Goal: Find contact information: Obtain details needed to contact an individual or organization

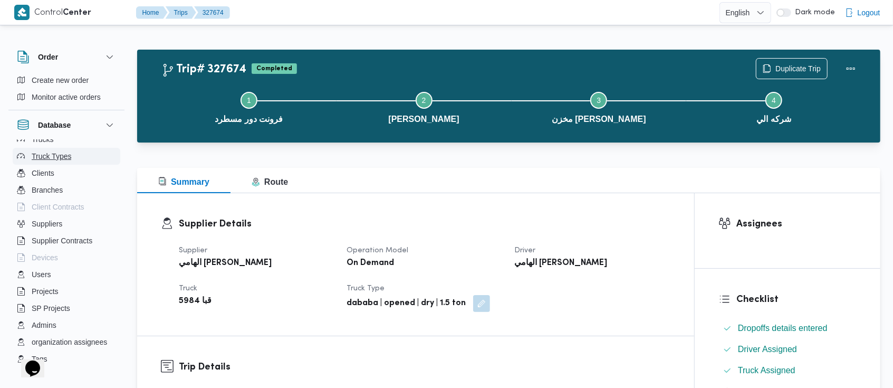
scroll to position [111, 0]
click at [51, 224] on span "Suppliers" at bounding box center [47, 223] width 31 height 13
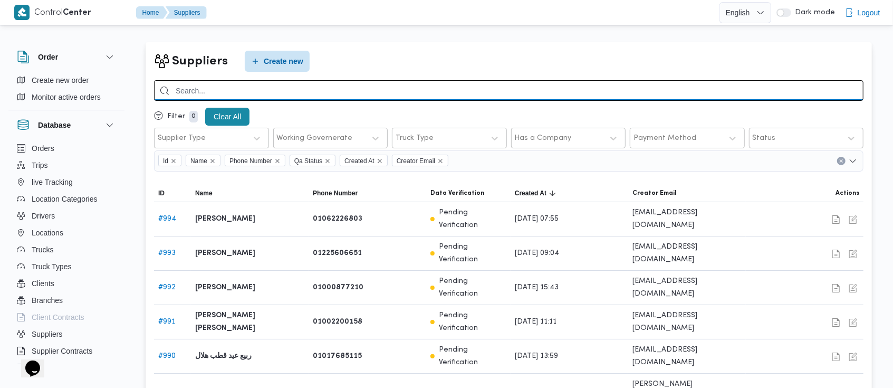
click at [502, 94] on input "search" at bounding box center [508, 90] width 709 height 21
type input "[PERSON_NAME]"
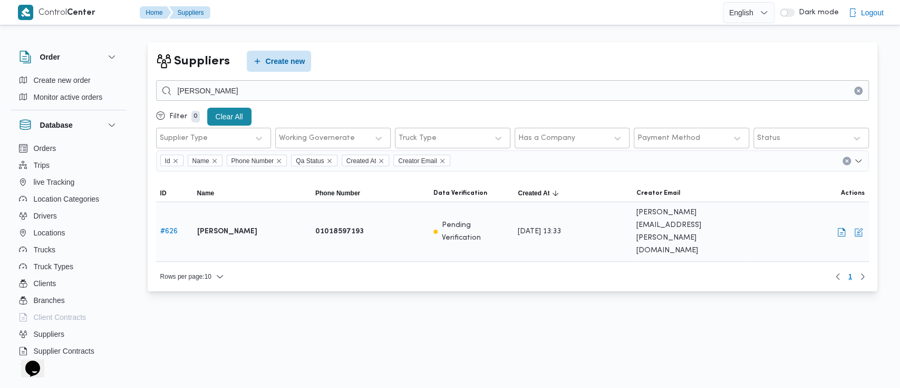
click at [175, 228] on link "# 626" at bounding box center [168, 231] width 17 height 7
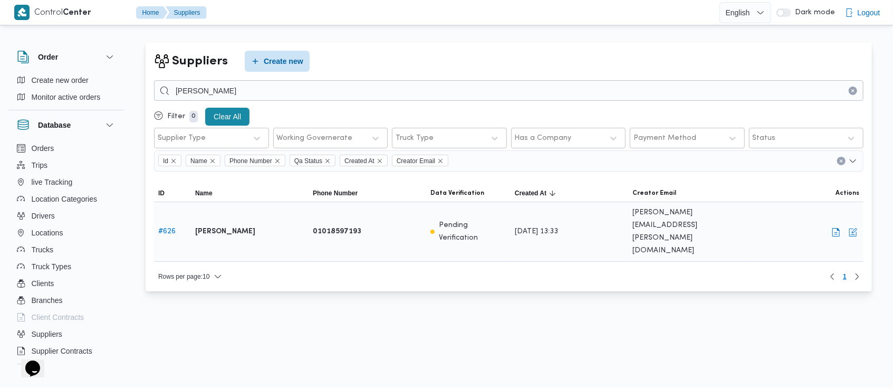
select select "7"
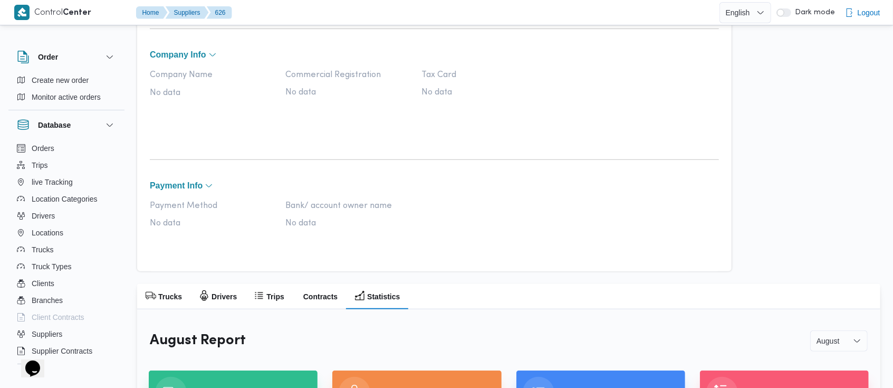
scroll to position [446, 0]
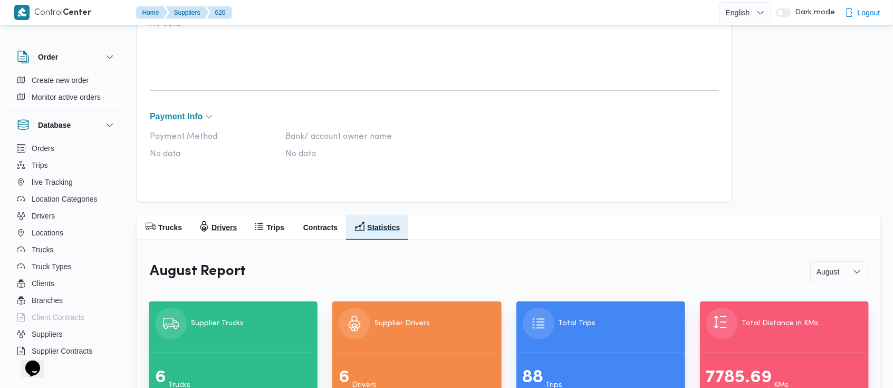
click at [221, 230] on h2 "Drivers" at bounding box center [224, 227] width 25 height 13
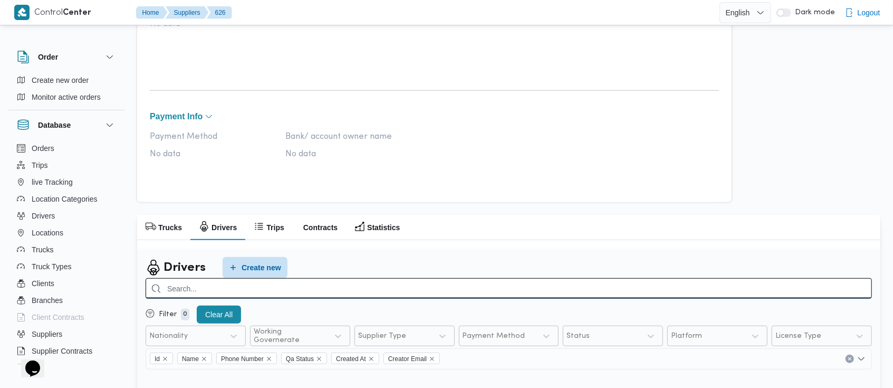
click at [458, 292] on input "search" at bounding box center [509, 288] width 726 height 21
type input "ضياء"
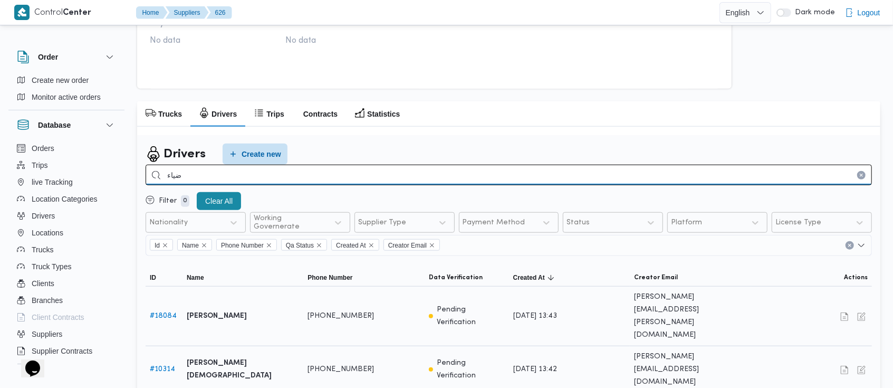
scroll to position [559, 0]
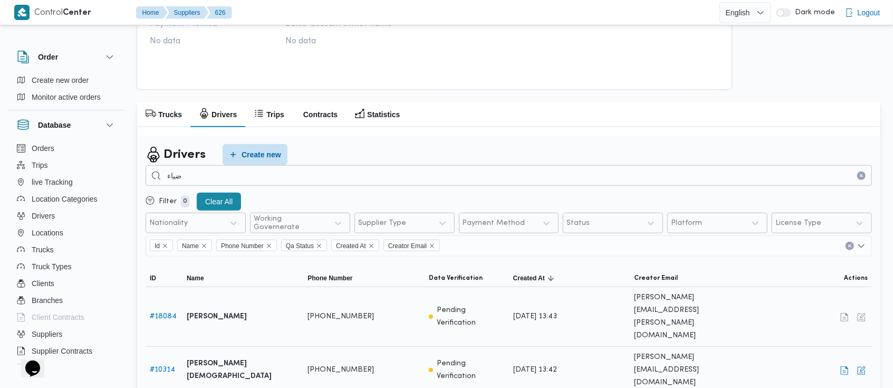
click at [165, 366] on link "# 10314" at bounding box center [162, 369] width 25 height 7
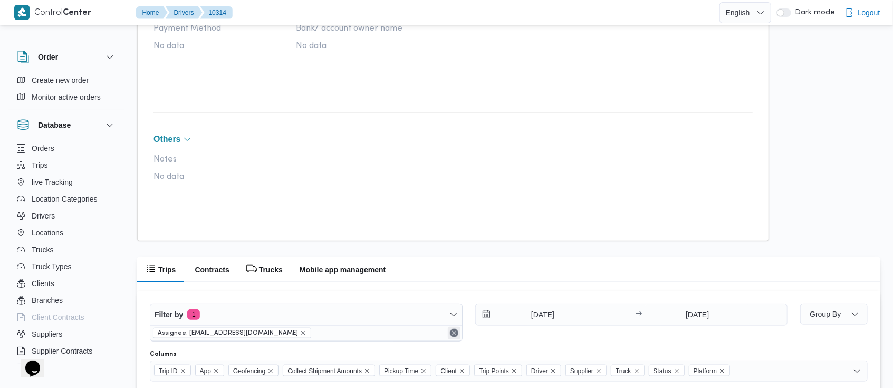
click at [452, 327] on button "Remove" at bounding box center [454, 333] width 13 height 13
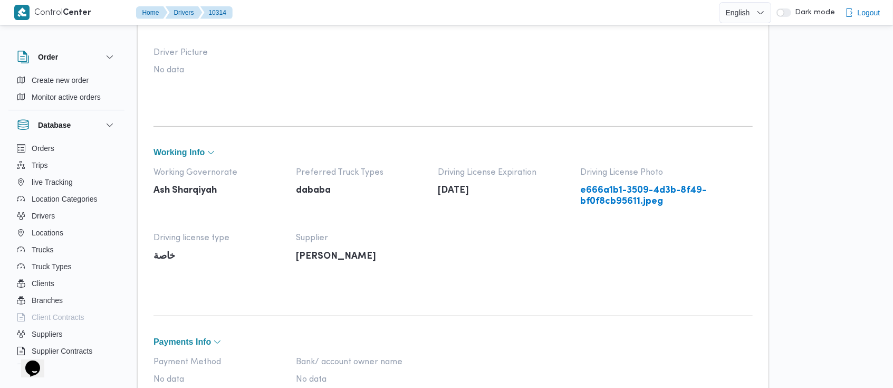
scroll to position [224, 0]
click at [640, 196] on link "e666a1b1-3509-4d3b-8f49-bf0f8cb95611.jpeg" at bounding box center [646, 198] width 132 height 22
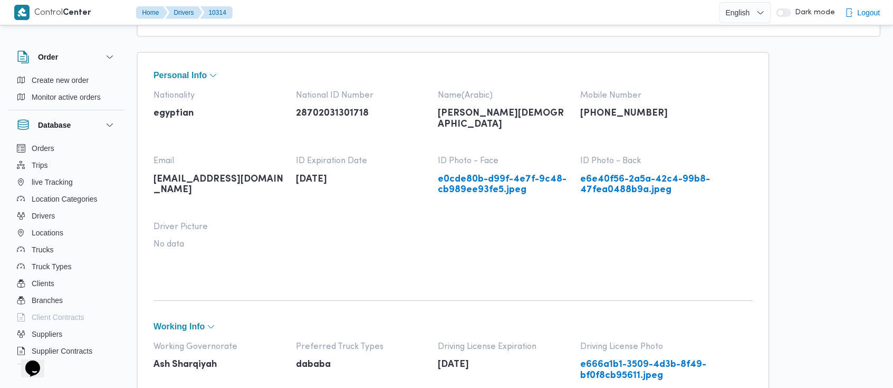
scroll to position [0, 0]
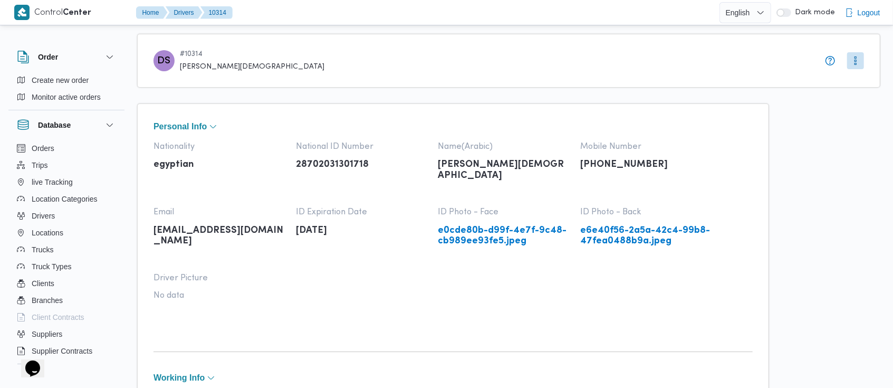
click at [603, 164] on p "[PHONE_NUMBER]" at bounding box center [646, 164] width 132 height 11
copy p "201016056690"
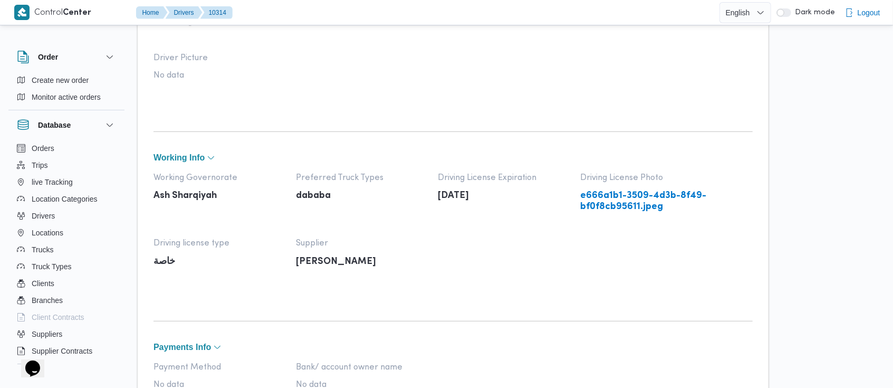
scroll to position [215, 0]
